Goal: Transaction & Acquisition: Purchase product/service

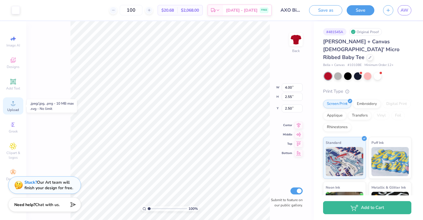
click at [13, 105] on circle at bounding box center [12, 105] width 3 height 3
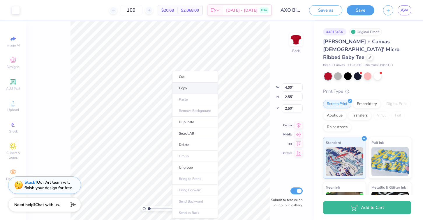
click at [186, 86] on li "Copy" at bounding box center [195, 88] width 46 height 11
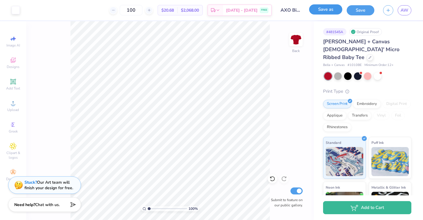
click at [327, 13] on button "Save as" at bounding box center [325, 9] width 33 height 10
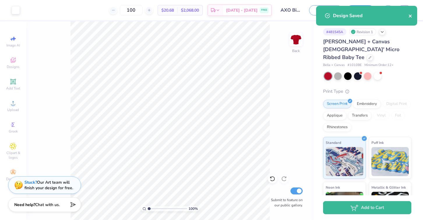
click at [410, 15] on icon "close" at bounding box center [409, 16] width 3 height 3
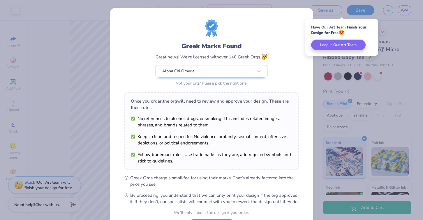
click at [292, 13] on div "Greek Marks Found Great news! We’re licensed with over 140 Greek Orgs. 🥳 Alpha …" at bounding box center [211, 133] width 203 height 250
click at [217, 14] on div "Greek Marks Found Great news! We’re licensed with over 140 Greek Orgs. 🥳 Alpha …" at bounding box center [211, 133] width 203 height 250
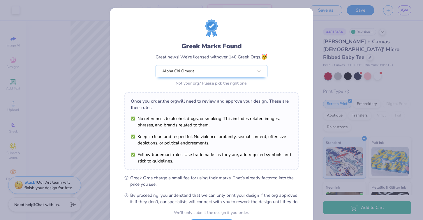
scroll to position [52, 0]
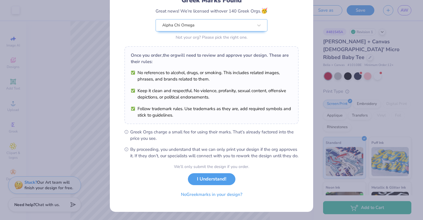
click at [88, 152] on div "Greek Marks Found Great news! We’re licensed with over 140 Greek Orgs. 🥳 Alpha …" at bounding box center [211, 110] width 423 height 220
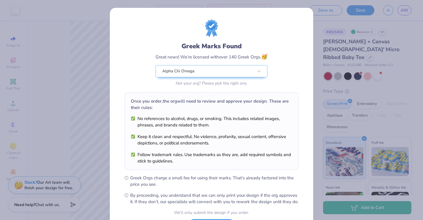
click at [296, 3] on div "Greek Marks Found Great news! We’re licensed with over 140 Greek Orgs. 🥳 Alpha …" at bounding box center [211, 110] width 423 height 220
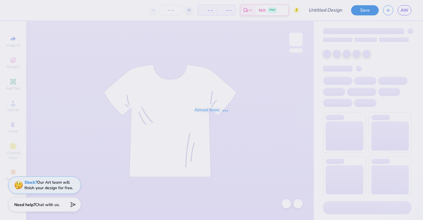
type input "AXO Bid Day Shirt 2025 Red"
type input "100"
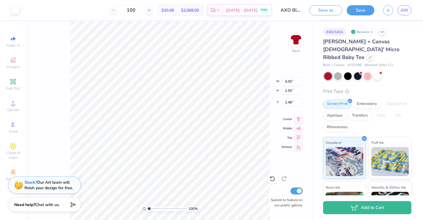
type input "2.50"
type input "2.53"
type input "2.55"
click at [27, 113] on div "100 % Back W 4.00 4.00 " H 2.55 2.55 " Y 2.55 2.55 " Center Middle Top Bottom S…" at bounding box center [169, 120] width 287 height 199
click at [15, 108] on span "Upload" at bounding box center [13, 110] width 12 height 5
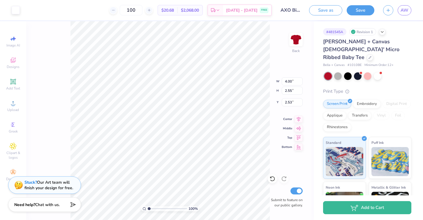
click at [270, 42] on div "100 % Back W 4.00 4.00 " H 2.55 2.55 " Y 2.53 2.53 " Center Middle Top Bottom S…" at bounding box center [169, 120] width 287 height 199
click at [59, 208] on div "Need help? Chat with us." at bounding box center [44, 204] width 73 height 15
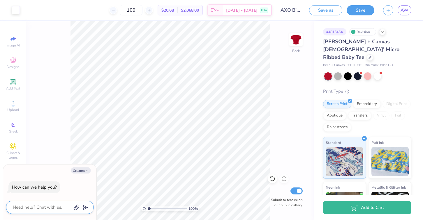
click at [55, 208] on textarea at bounding box center [41, 208] width 59 height 8
type textarea "h"
type textarea "x"
type textarea "ho"
type textarea "x"
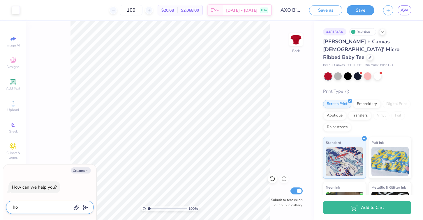
type textarea "how"
type textarea "x"
type textarea "how"
type textarea "x"
type textarea "how c"
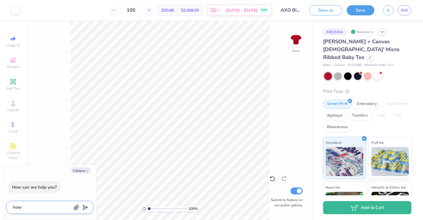
type textarea "x"
type textarea "how ca"
type textarea "x"
type textarea "how can"
type textarea "x"
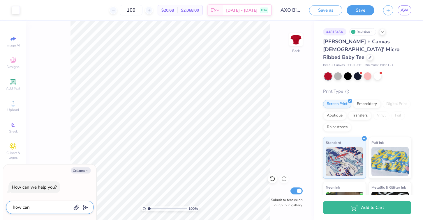
type textarea "how can"
type textarea "x"
type textarea "how can d"
type textarea "x"
type textarea "how can do"
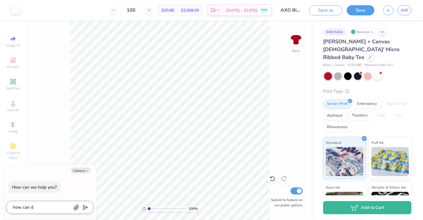
type textarea "x"
type textarea "how can d"
type textarea "x"
type textarea "how can"
type textarea "x"
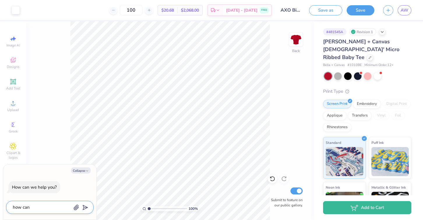
type textarea "how can i"
type textarea "x"
type textarea "how can i"
type textarea "x"
type textarea "how can i d"
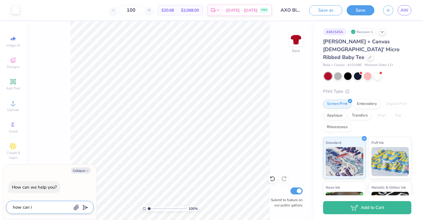
type textarea "x"
type textarea "how can i do"
type textarea "x"
type textarea "how can i dow"
type textarea "x"
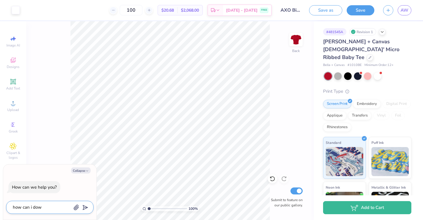
type textarea "how can i down"
type textarea "x"
type textarea "how can i downl"
type textarea "x"
type textarea "how can i downlo"
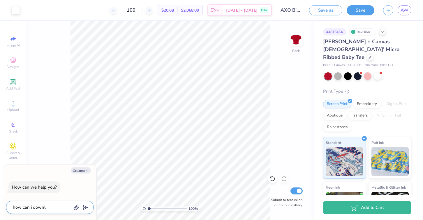
type textarea "x"
type textarea "how can i downloa"
type textarea "x"
type textarea "how can i download"
type textarea "x"
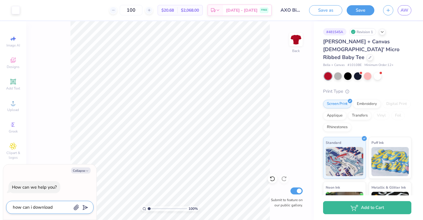
type textarea "how can i download"
type textarea "x"
type textarea "how can i download m"
type textarea "x"
type textarea "how can i download my"
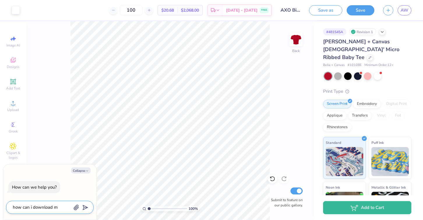
type textarea "x"
type textarea "how can i download my"
type textarea "x"
type textarea "how can i download my d"
type textarea "x"
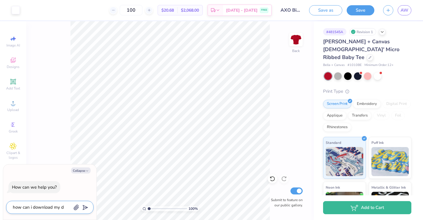
type textarea "how can i download my de"
type textarea "x"
type textarea "how can i download my des"
type textarea "x"
type textarea "how can i download my desi"
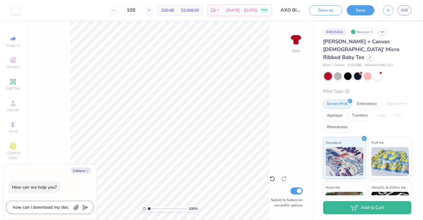
type textarea "x"
type textarea "how can i download my desig"
type textarea "x"
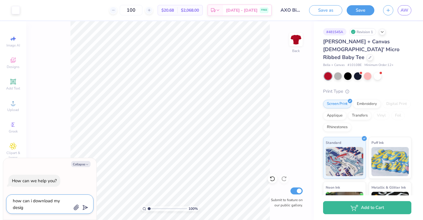
type textarea "how can i download my design"
type textarea "x"
type textarea "how can i download my design"
type textarea "x"
type textarea "how can i download my design l"
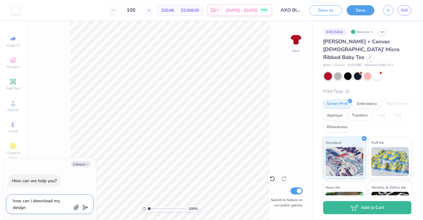
type textarea "x"
type textarea "how can i download my design lo"
type textarea "x"
type textarea "how can i download my design log"
type textarea "x"
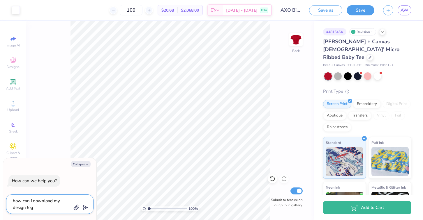
type textarea "how can i download my design logo"
type textarea "x"
type textarea "how can i download my design logo"
type textarea "x"
type textarea "how can i download my design logo t"
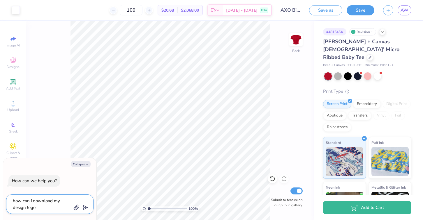
type textarea "x"
type textarea "how can i download my design logo to"
type textarea "x"
type textarea "how can i download my design logo to"
type textarea "x"
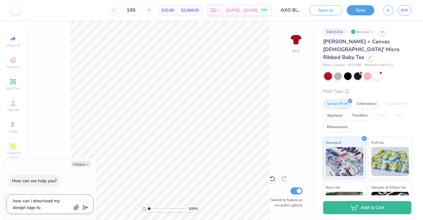
type textarea "how can i download my design logo to m"
type textarea "x"
type textarea "how can i download my design logo to my"
type textarea "x"
type textarea "how can i download my design logo to my"
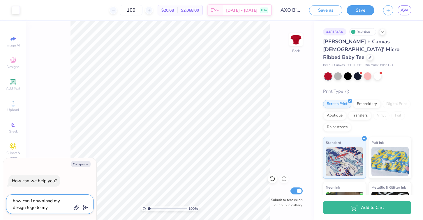
type textarea "x"
type textarea "how can i download my design logo to my l"
type textarea "x"
type textarea "how can i download my design logo to my la"
type textarea "x"
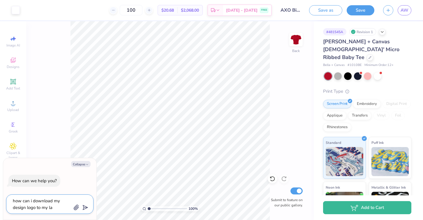
type textarea "how can i download my design logo to my lap"
type textarea "x"
type textarea "how can i download my design logo to my lapt"
type textarea "x"
type textarea "how can i download my design logo to my lapto"
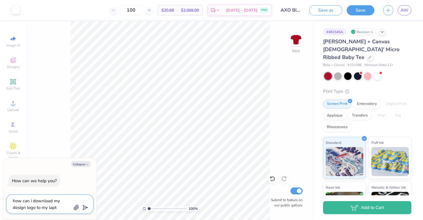
type textarea "x"
type textarea "how can i download my design logo to my laptop"
type textarea "x"
type textarea "how can i download my design logo to my laptop"
type textarea "x"
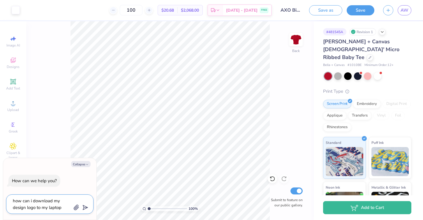
type textarea "how can i download my design logo to my laptop"
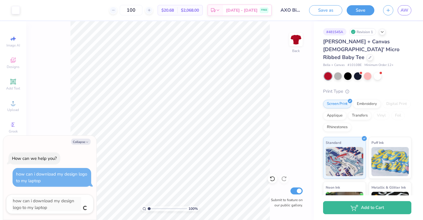
type textarea "x"
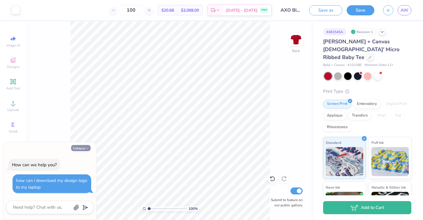
click at [86, 148] on icon "button" at bounding box center [86, 148] width 3 height 3
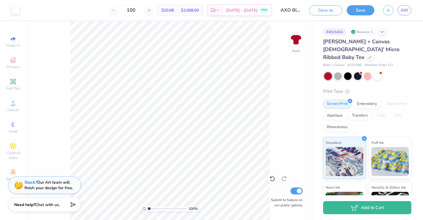
click at [41, 127] on div "100 % Back Submit to feature on our public gallery." at bounding box center [169, 120] width 287 height 199
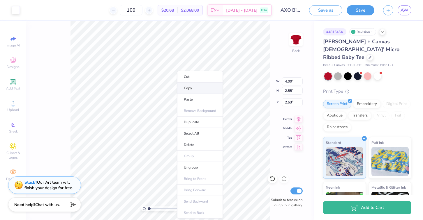
click at [190, 88] on li "Copy" at bounding box center [200, 88] width 46 height 11
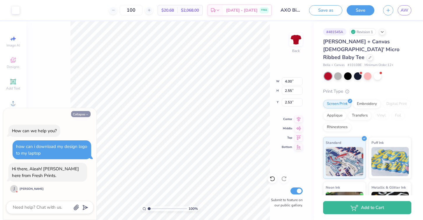
click at [82, 112] on button "Collapse" at bounding box center [80, 114] width 19 height 6
type textarea "x"
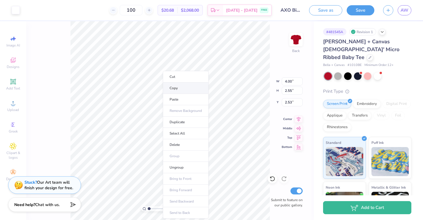
click at [175, 87] on li "Copy" at bounding box center [186, 88] width 46 height 11
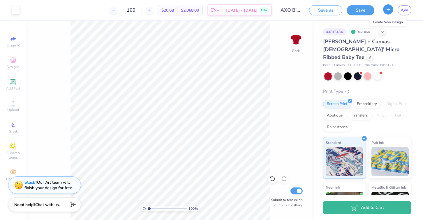
click at [387, 12] on icon "button" at bounding box center [387, 9] width 5 height 5
click at [359, 11] on button "Save" at bounding box center [360, 9] width 28 height 10
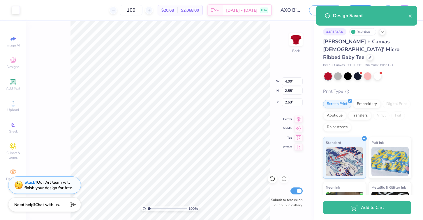
click at [169, 104] on body "Art colors 100 $20.68 Per Item $2,068.00 Total Est. Delivery Aug 23 - 26 FREE D…" at bounding box center [211, 110] width 423 height 220
type input "2.52"
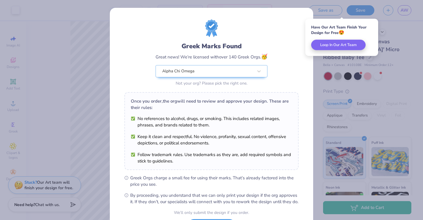
scroll to position [52, 0]
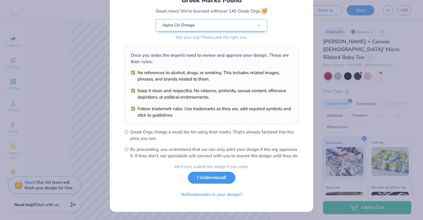
click at [199, 180] on button "I Understand!" at bounding box center [211, 178] width 47 height 12
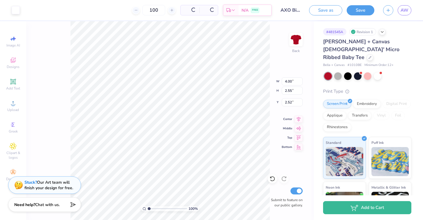
scroll to position [0, 0]
type input "2.52"
type input "2.51"
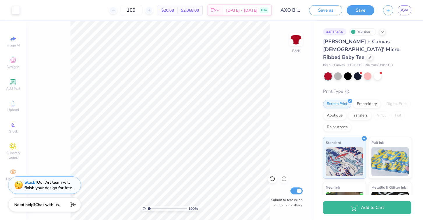
click at [38, 164] on div "100 % Back Submit to feature on our public gallery." at bounding box center [169, 120] width 287 height 199
click at [12, 149] on icon at bounding box center [13, 146] width 6 height 6
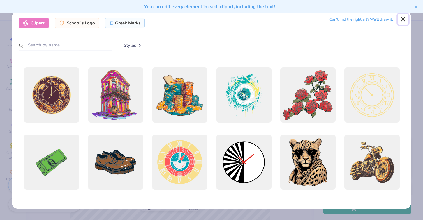
click at [401, 21] on button "Close" at bounding box center [402, 19] width 11 height 11
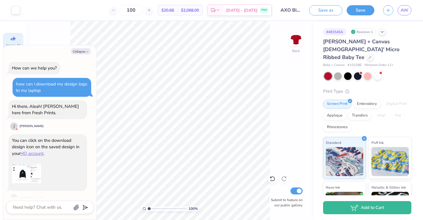
scroll to position [37, 0]
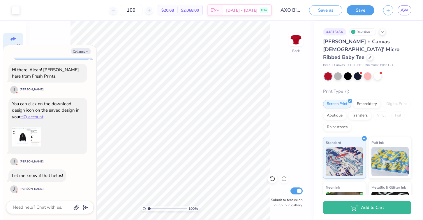
click at [17, 42] on div "Image AI" at bounding box center [13, 41] width 20 height 17
type textarea "x"
select select "4"
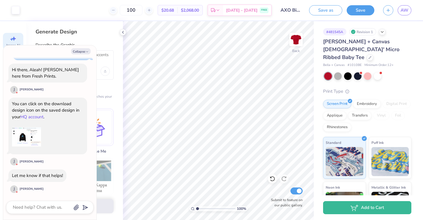
click at [39, 118] on link "HQ account" at bounding box center [31, 117] width 23 height 6
click at [26, 133] on img at bounding box center [26, 137] width 29 height 29
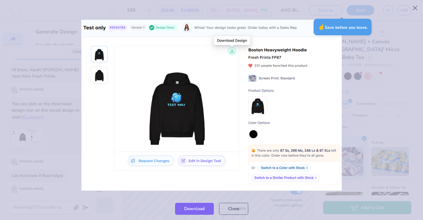
click at [328, 33] on div "☝️ Save before you leave." at bounding box center [342, 27] width 58 height 17
click at [383, 30] on div at bounding box center [211, 105] width 423 height 185
click at [416, 8] on button "Close" at bounding box center [414, 8] width 11 height 11
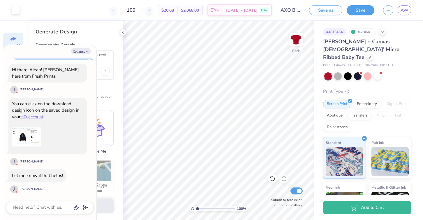
click at [121, 29] on div "Generate Design Describe the Graphic Apply a Style (Optional) Upload or choose …" at bounding box center [74, 120] width 97 height 199
click at [123, 32] on icon at bounding box center [122, 32] width 5 height 5
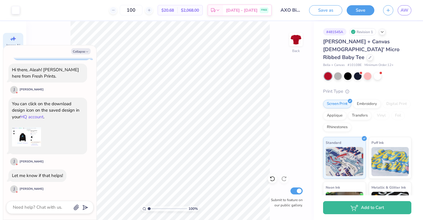
click at [31, 118] on link "HQ account" at bounding box center [31, 117] width 23 height 6
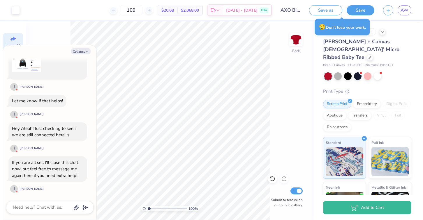
type textarea "x"
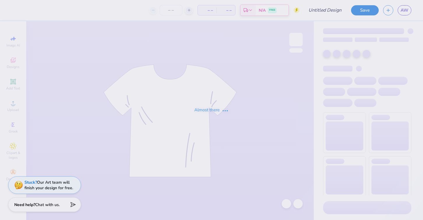
type input "AXO Bid Day Shirt 2025 Red"
type input "100"
type input "AXO Bid Day Shirt 2025 Red"
type input "100"
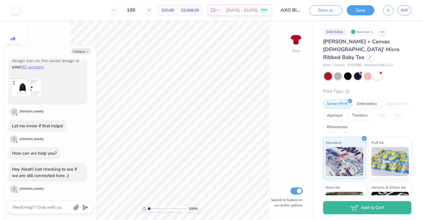
scroll to position [111, 0]
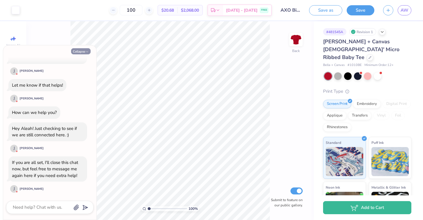
click at [84, 50] on button "Collapse" at bounding box center [80, 51] width 19 height 6
type textarea "x"
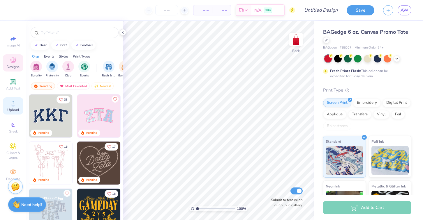
click at [13, 102] on icon at bounding box center [13, 103] width 7 height 7
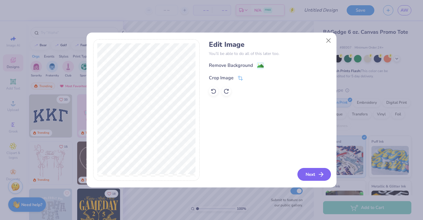
click at [311, 175] on button "Next" at bounding box center [313, 174] width 33 height 13
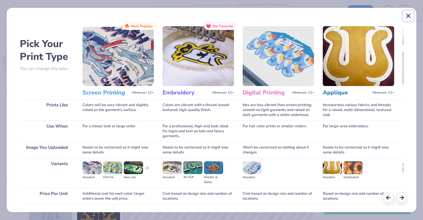
click at [409, 17] on button "Close" at bounding box center [408, 15] width 11 height 11
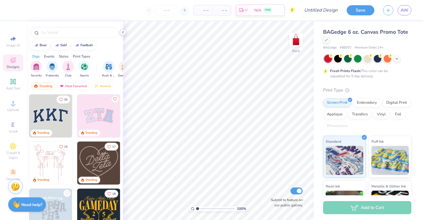
click at [123, 31] on polyline at bounding box center [122, 32] width 1 height 2
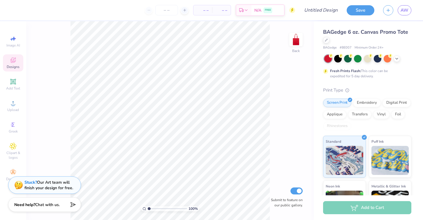
click at [13, 63] on icon at bounding box center [13, 60] width 7 height 7
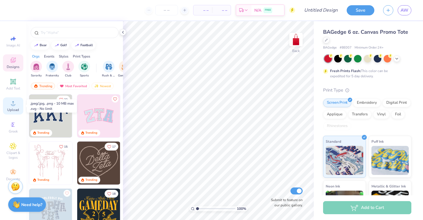
click at [15, 107] on div "Upload" at bounding box center [13, 105] width 20 height 17
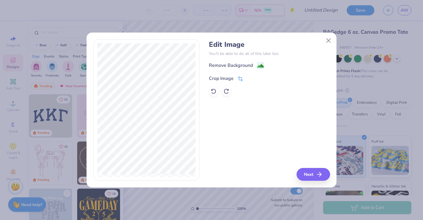
click at [240, 80] on icon at bounding box center [239, 78] width 5 height 5
click at [82, 107] on div "Edit Image You’ll be able to do all of this later too. Remove Background Crop I…" at bounding box center [211, 110] width 423 height 220
click at [258, 78] on line at bounding box center [259, 78] width 2 height 2
click at [329, 38] on button "Close" at bounding box center [328, 40] width 11 height 11
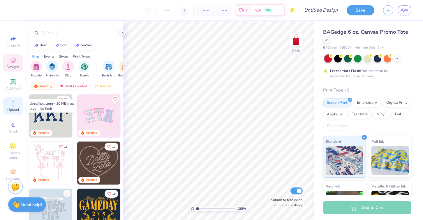
click at [8, 103] on div "Upload" at bounding box center [13, 105] width 20 height 17
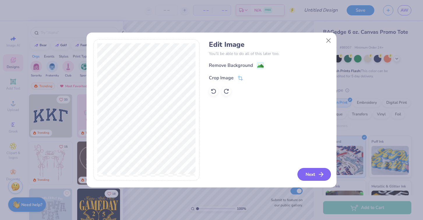
click at [303, 175] on button "Next" at bounding box center [313, 174] width 33 height 13
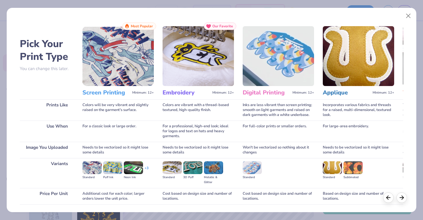
click at [133, 62] on img at bounding box center [117, 56] width 71 height 60
click at [109, 100] on div "Colors will be very vibrant and slightly raised on the garment's surface." at bounding box center [117, 110] width 71 height 21
click at [403, 198] on icon at bounding box center [401, 197] width 6 height 6
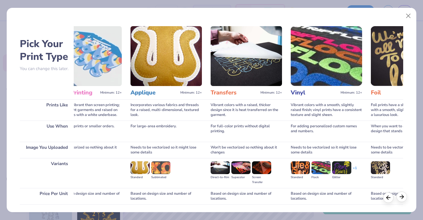
click at [403, 198] on icon at bounding box center [401, 197] width 6 height 6
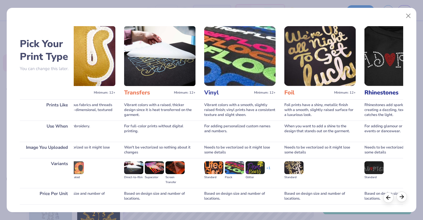
scroll to position [0, 320]
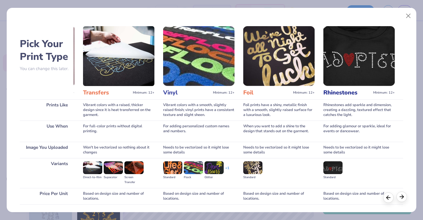
click at [403, 198] on icon at bounding box center [401, 197] width 6 height 6
click at [407, 15] on button "Close" at bounding box center [408, 15] width 11 height 11
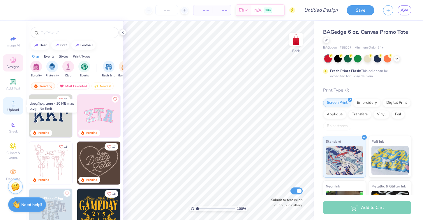
click at [14, 108] on span "Upload" at bounding box center [13, 110] width 12 height 5
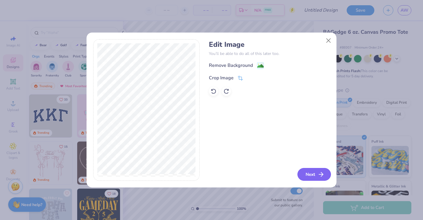
click at [319, 176] on icon "button" at bounding box center [320, 174] width 7 height 7
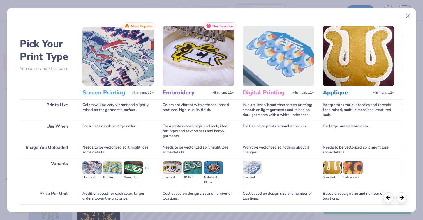
click at [139, 26] on span "Most Popular" at bounding box center [142, 26] width 22 height 4
click at [102, 83] on img at bounding box center [117, 56] width 71 height 60
click at [103, 93] on h3 "Screen Printing" at bounding box center [105, 93] width 47 height 8
click at [111, 69] on img at bounding box center [117, 56] width 71 height 60
click at [122, 54] on img at bounding box center [117, 56] width 71 height 60
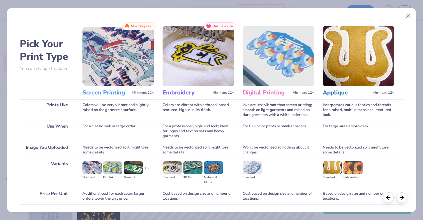
scroll to position [41, 0]
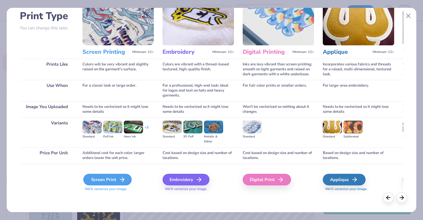
click at [113, 177] on div "Screen Print" at bounding box center [107, 180] width 48 height 12
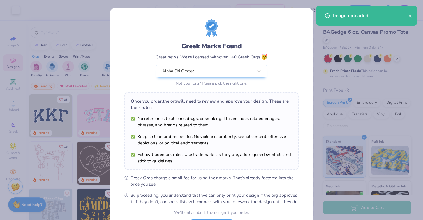
scroll to position [52, 0]
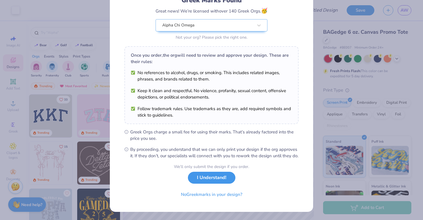
click at [212, 179] on button "I Understand!" at bounding box center [211, 178] width 47 height 12
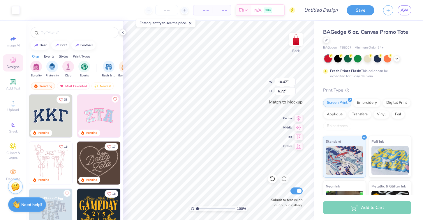
scroll to position [0, 0]
click at [125, 33] on div at bounding box center [123, 32] width 6 height 6
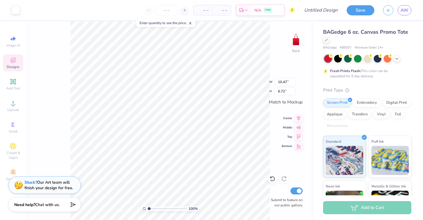
type input "6.91"
type input "4.44"
click at [392, 101] on div "Digital Print" at bounding box center [396, 102] width 28 height 9
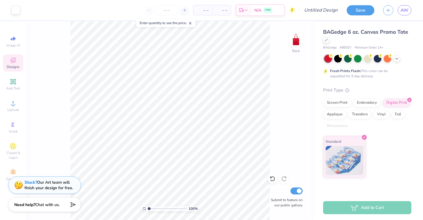
click at [345, 209] on div "Add to Cart" at bounding box center [367, 207] width 88 height 13
click at [339, 104] on div "Screen Print" at bounding box center [337, 102] width 28 height 9
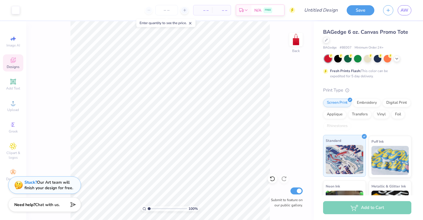
click at [338, 144] on div "Standard" at bounding box center [344, 156] width 43 height 42
click at [328, 60] on div at bounding box center [328, 59] width 8 height 8
click at [339, 104] on div "Screen Print" at bounding box center [337, 102] width 28 height 9
click at [343, 152] on img at bounding box center [344, 159] width 38 height 29
click at [271, 177] on icon at bounding box center [272, 179] width 5 height 5
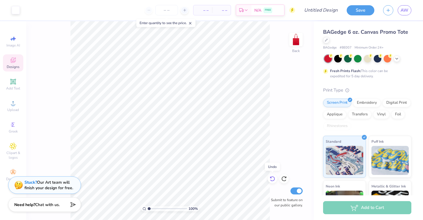
click at [271, 177] on icon at bounding box center [272, 179] width 5 height 5
click at [286, 176] on icon at bounding box center [284, 179] width 6 height 6
click at [286, 178] on icon at bounding box center [285, 177] width 1 height 1
click at [205, 14] on div "– – Per Item" at bounding box center [202, 10] width 19 height 10
click at [183, 11] on icon at bounding box center [184, 10] width 4 height 4
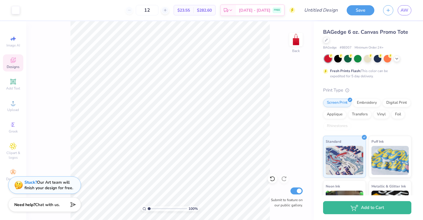
click at [183, 11] on div "$23.55 Per Item" at bounding box center [183, 10] width 19 height 10
click at [167, 10] on icon at bounding box center [165, 10] width 4 height 4
type input "13"
drag, startPoint x: 160, startPoint y: 11, endPoint x: 151, endPoint y: 11, distance: 9.0
click at [151, 11] on input "13" at bounding box center [147, 10] width 23 height 10
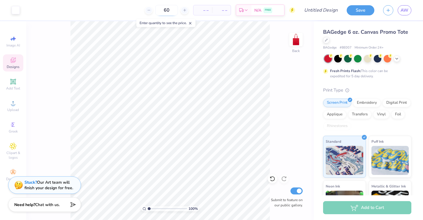
type input "60"
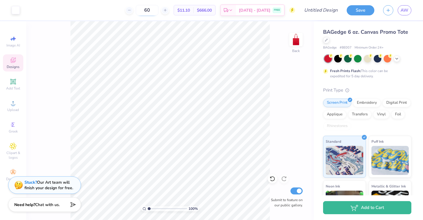
drag, startPoint x: 158, startPoint y: 11, endPoint x: 147, endPoint y: 11, distance: 11.4
click at [147, 11] on input "60" at bounding box center [147, 10] width 23 height 10
type input "56"
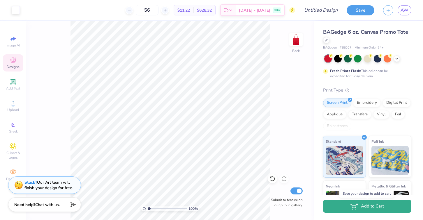
click at [337, 206] on button "Add to Cart" at bounding box center [367, 206] width 88 height 13
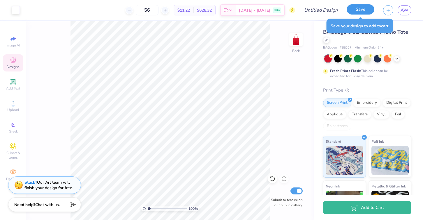
click at [361, 13] on button "Save" at bounding box center [360, 9] width 28 height 10
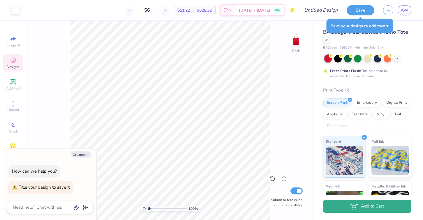
click at [354, 210] on button "Add to Cart" at bounding box center [367, 206] width 88 height 13
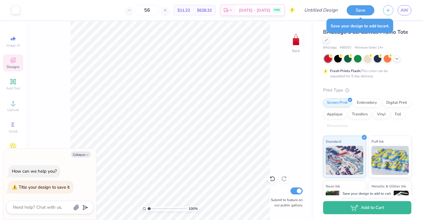
type textarea "x"
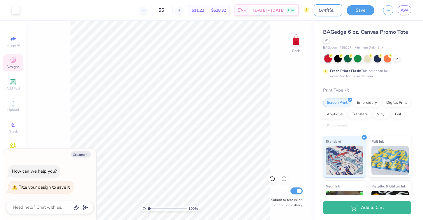
click at [326, 9] on input "Design Title" at bounding box center [327, 10] width 29 height 12
type input "b"
type textarea "x"
type input "ba"
type textarea "x"
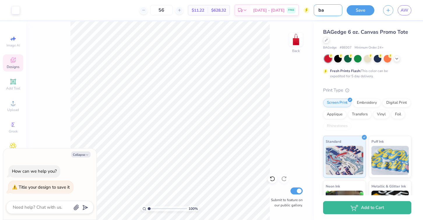
type input "bag"
type textarea "x"
type input "bag"
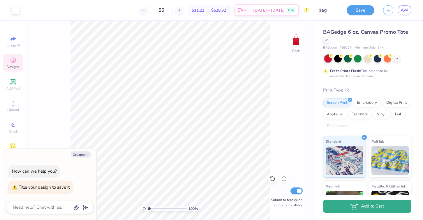
click at [354, 210] on button "Add to Cart" at bounding box center [367, 206] width 88 height 13
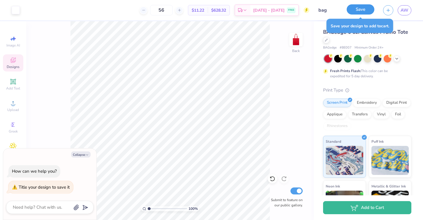
click at [365, 10] on button "Save" at bounding box center [360, 9] width 28 height 10
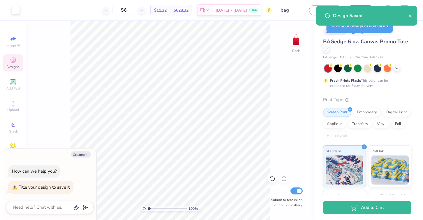
click at [229, 17] on div "56 $11.22 Per Item $628.32 Total Est. Delivery [DATE] - [DATE] FREE" at bounding box center [147, 10] width 247 height 20
click at [230, 10] on span "[DATE] - [DATE]" at bounding box center [230, 11] width 31 height 6
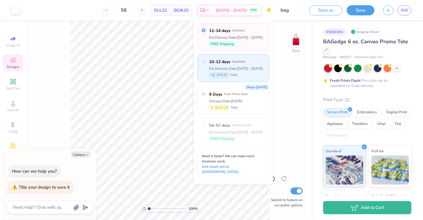
click at [235, 77] on span "Total" at bounding box center [233, 75] width 7 height 5
type textarea "x"
radio input "false"
radio input "true"
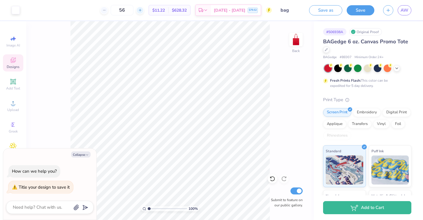
click at [143, 10] on div at bounding box center [140, 10] width 8 height 8
type input "60"
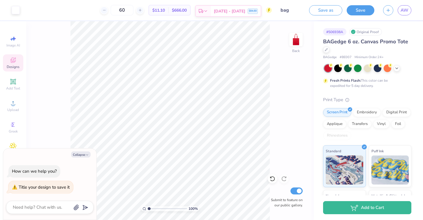
click at [232, 11] on span "[DATE] - [DATE]" at bounding box center [229, 11] width 31 height 6
click at [361, 9] on button "Save" at bounding box center [360, 9] width 28 height 10
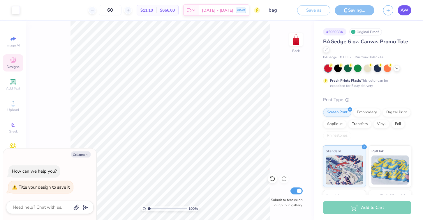
click at [401, 10] on span "AW" at bounding box center [404, 10] width 8 height 7
type textarea "x"
